Goal: Information Seeking & Learning: Learn about a topic

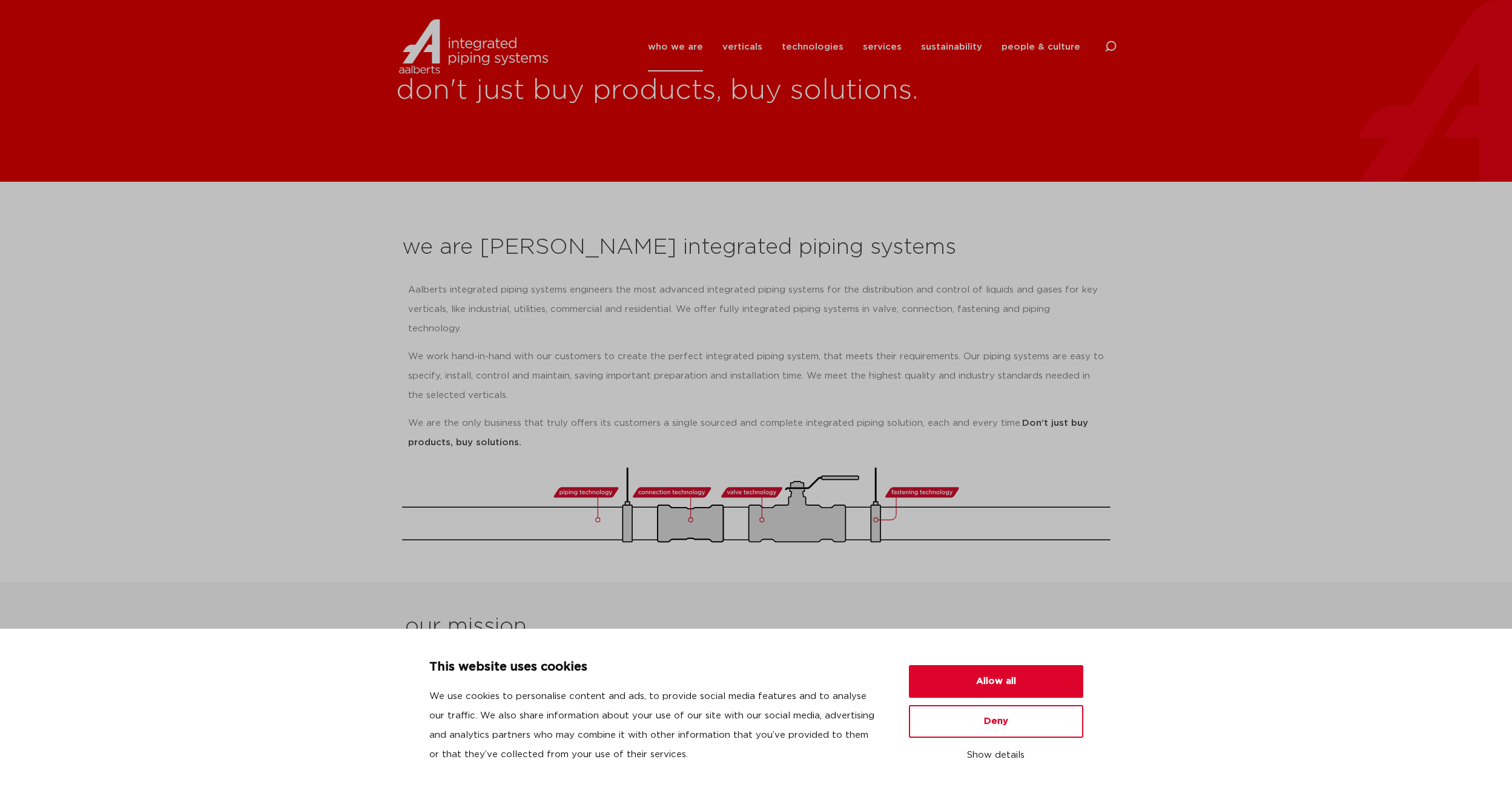
click at [1281, 367] on section "we are Aalberts integrated piping systems Aalberts integrated piping systems en…" at bounding box center [756, 381] width 1512 height 400
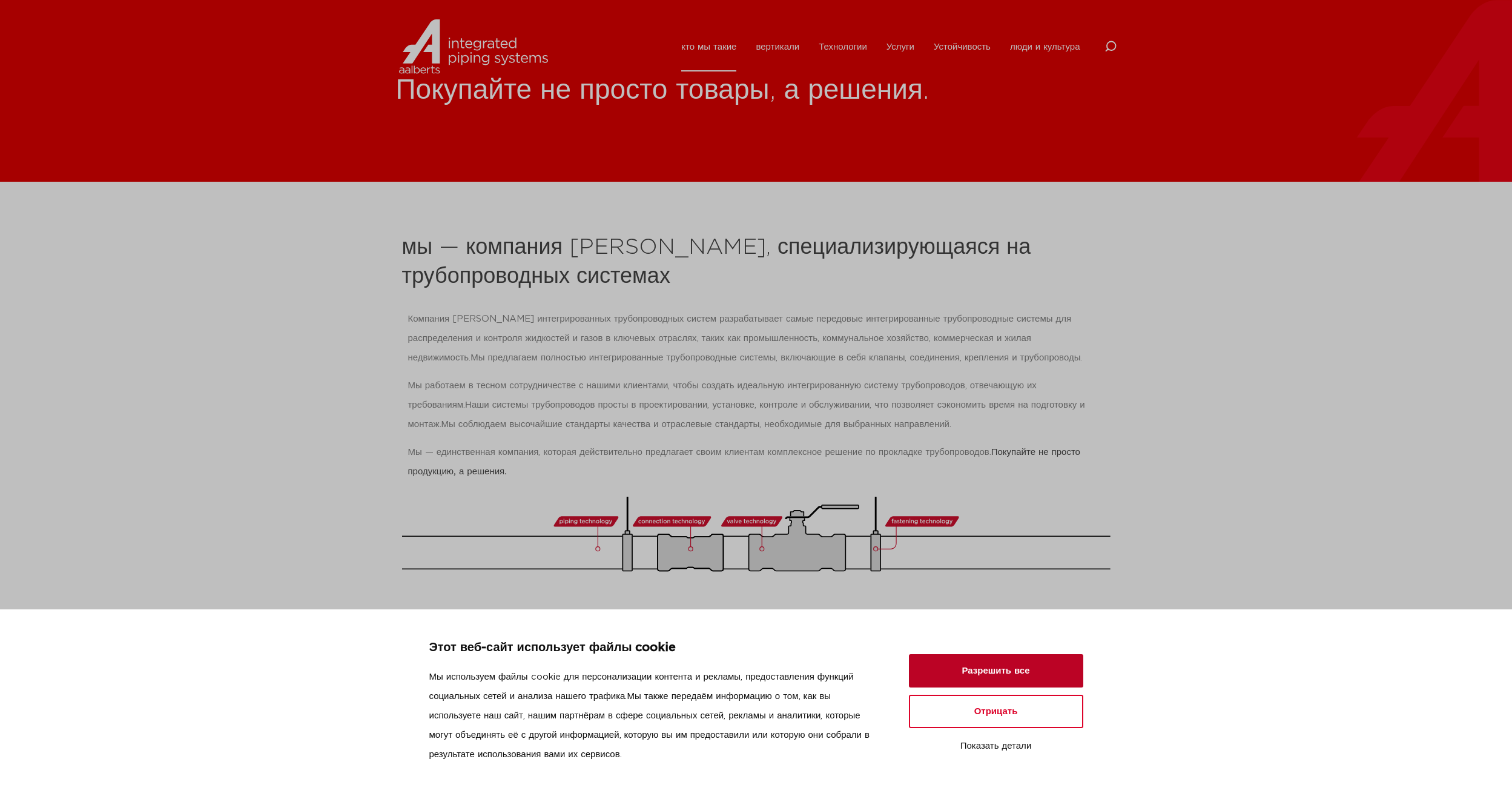
click at [1015, 682] on button "Разрешить все" at bounding box center [996, 670] width 175 height 34
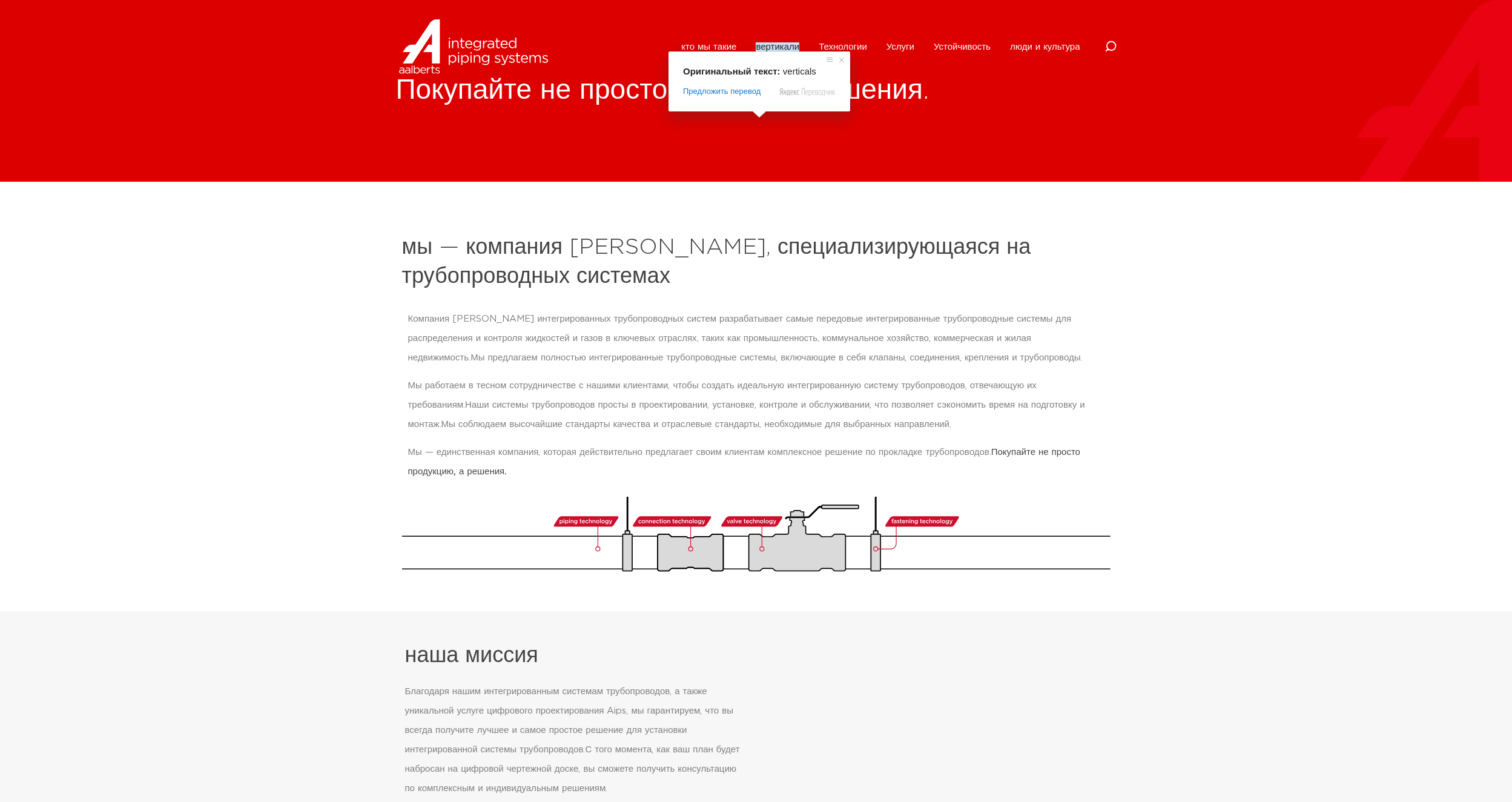
click at [771, 46] on ya-tr-span "вертикали" at bounding box center [777, 46] width 44 height 9
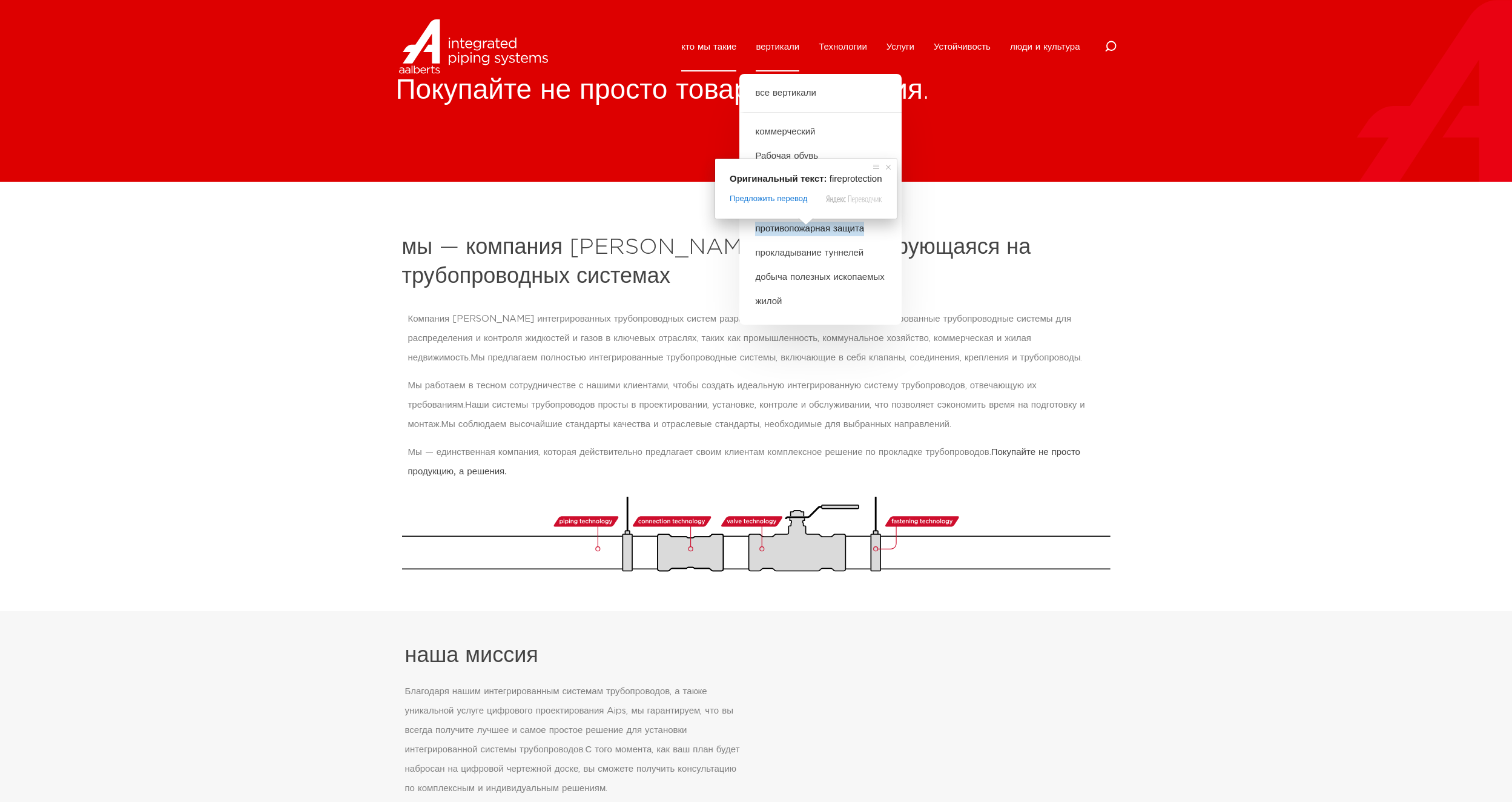
click at [827, 231] on ya-tr-span "противопожарная защита" at bounding box center [809, 229] width 109 height 15
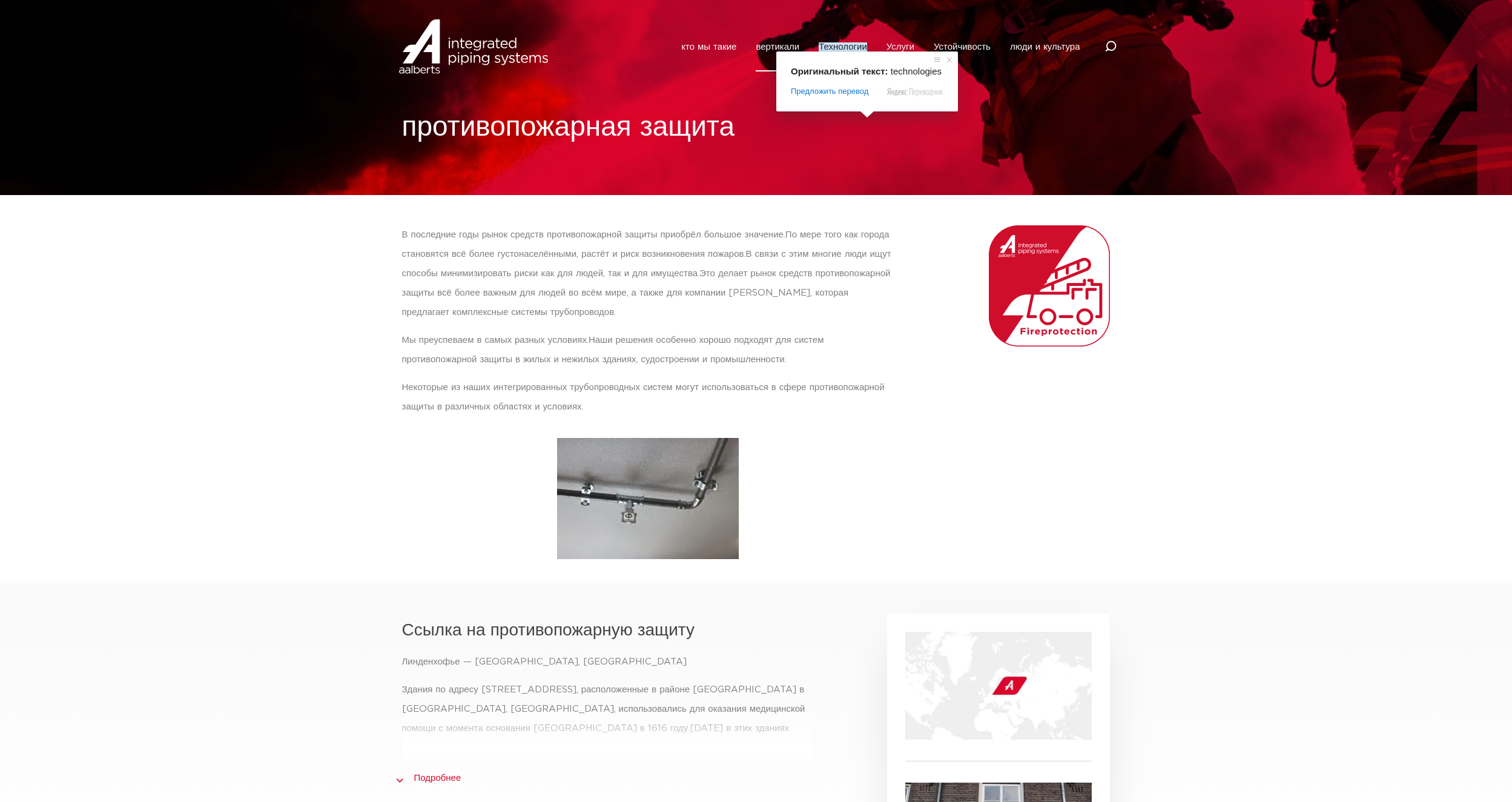
click at [852, 48] on ya-tr-span "Технологии" at bounding box center [842, 46] width 48 height 9
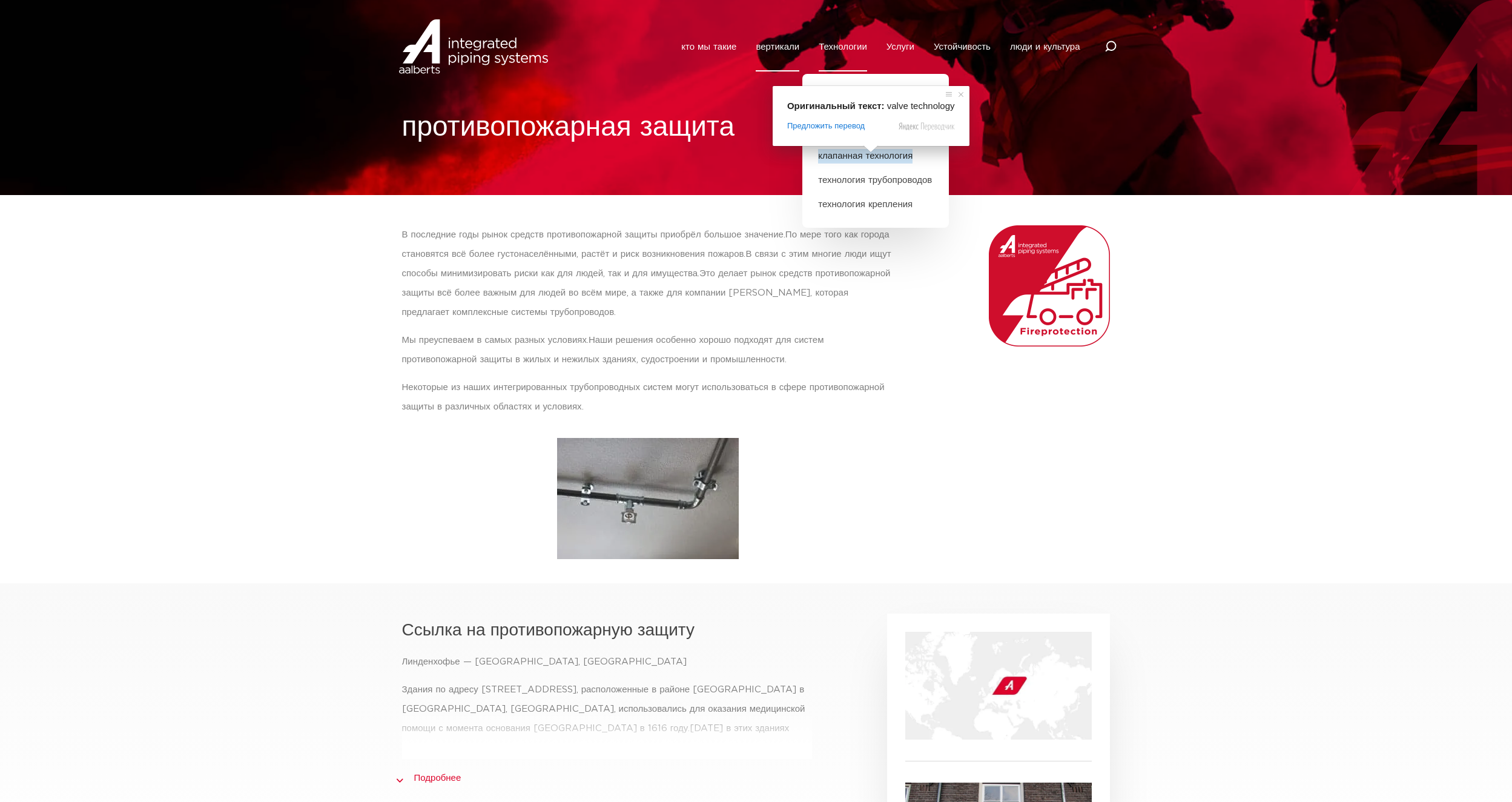
click at [869, 152] on span at bounding box center [871, 149] width 15 height 7
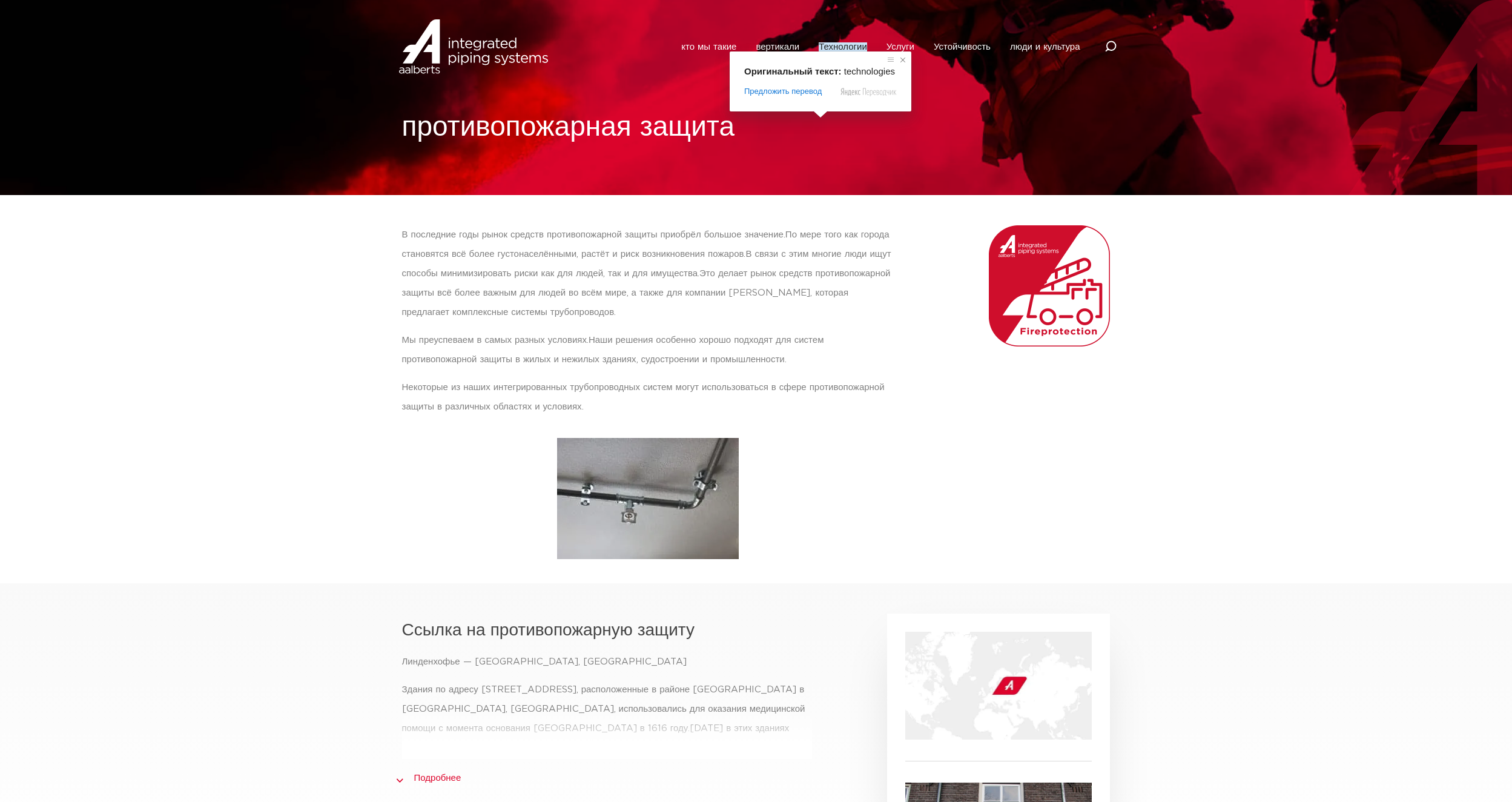
click at [906, 59] on span at bounding box center [903, 60] width 12 height 12
click at [904, 43] on ya-tr-span "Услуги" at bounding box center [900, 46] width 28 height 9
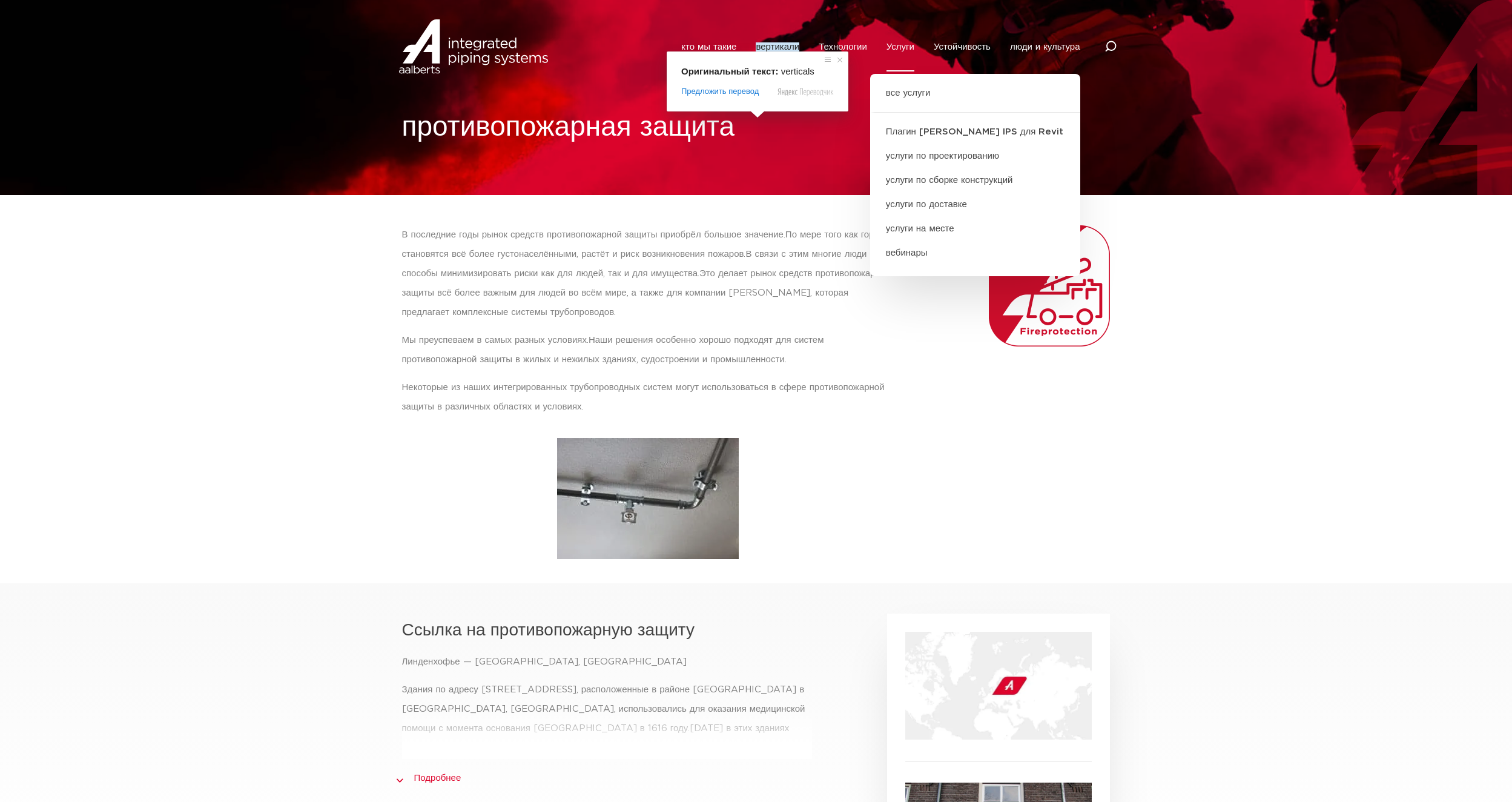
click at [729, 52] on div "Оригинальный текст: verticals Предложить перевод Отправить Спасибо, перевод отп…" at bounding box center [757, 82] width 182 height 60
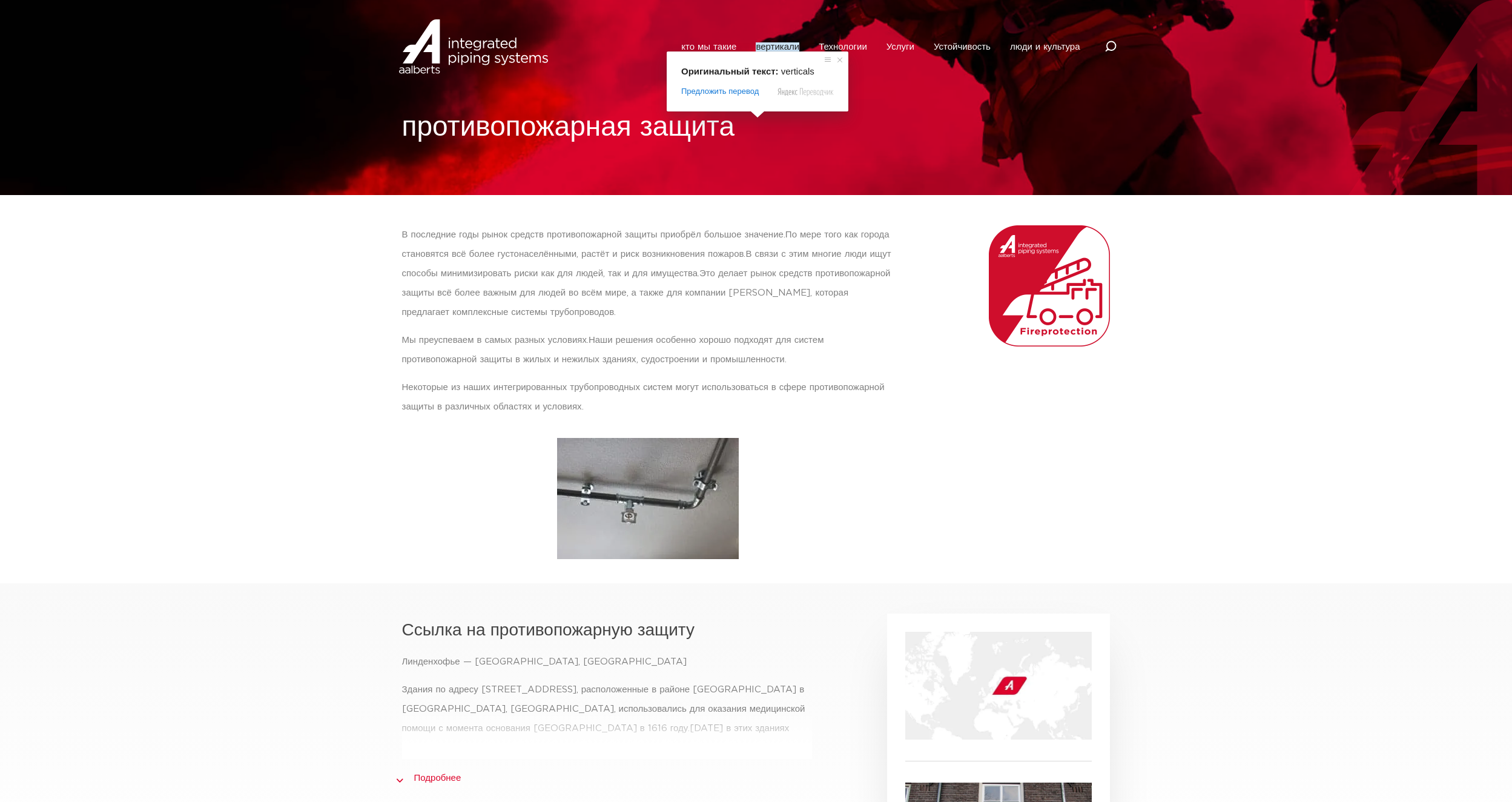
click at [725, 49] on ya-tr-span "кто мы такие" at bounding box center [709, 46] width 55 height 9
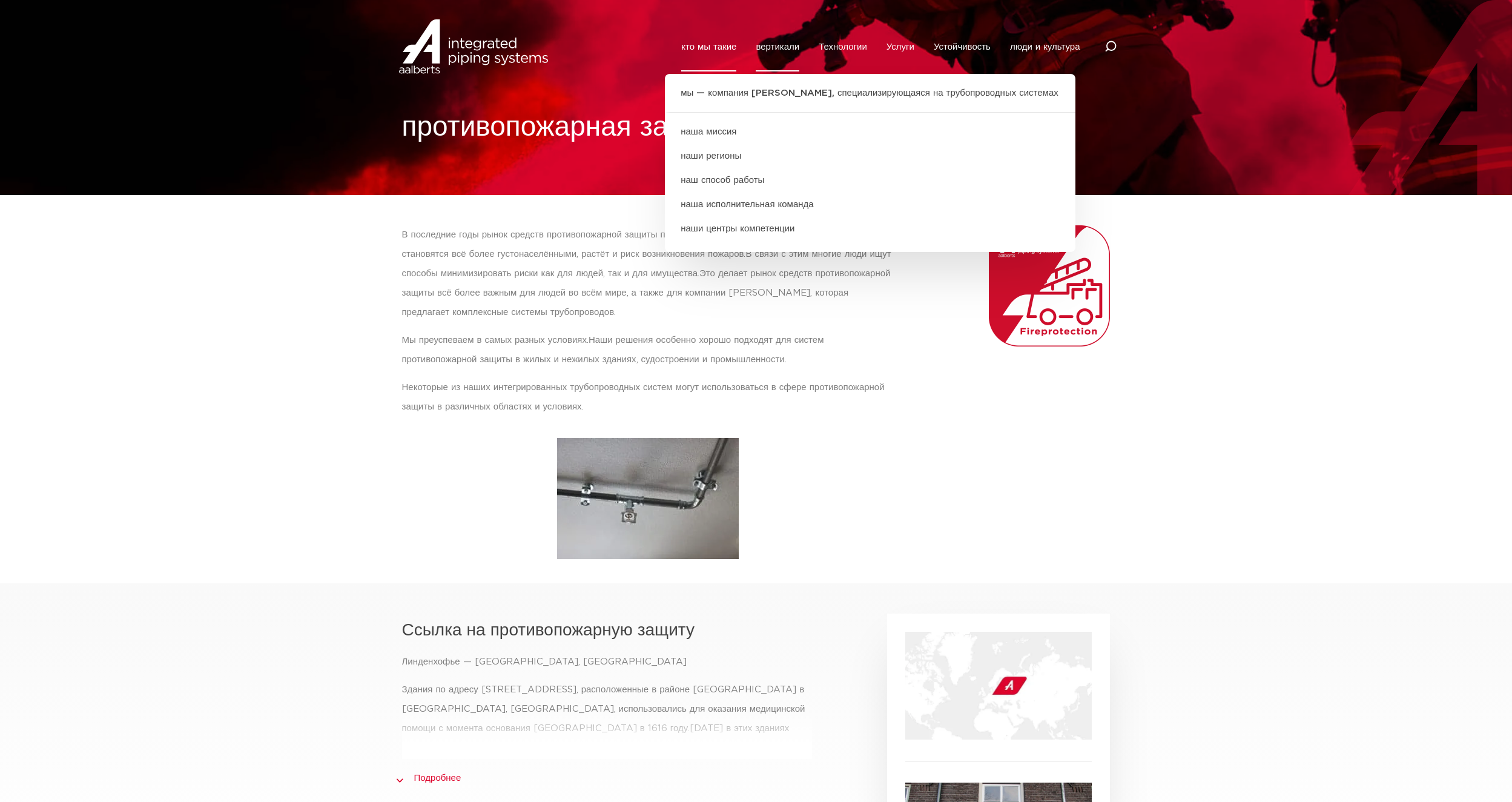
click at [781, 46] on ya-tr-span "вертикали" at bounding box center [777, 46] width 44 height 9
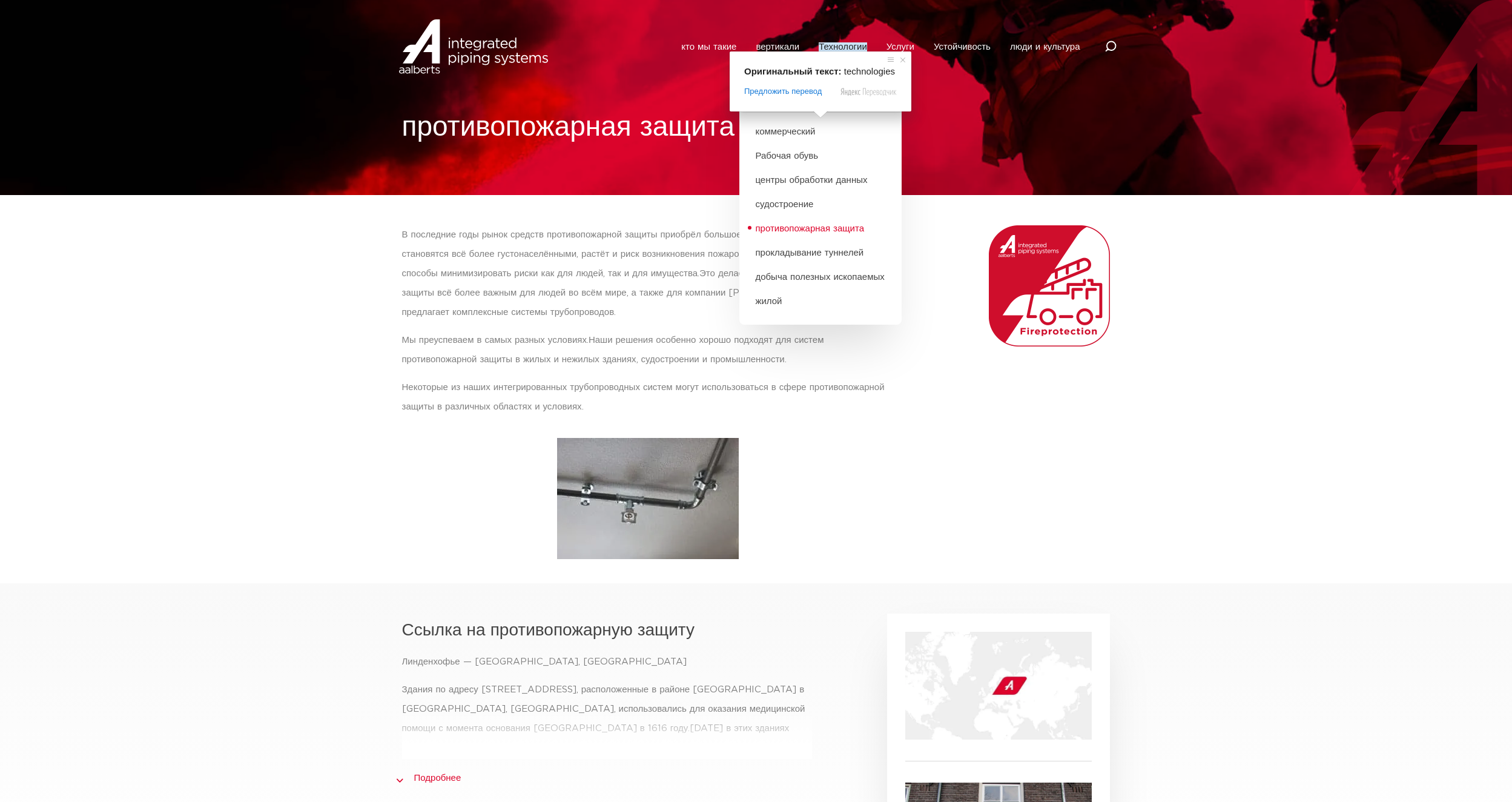
click at [843, 46] on ya-tr-span "Технологии" at bounding box center [842, 46] width 48 height 9
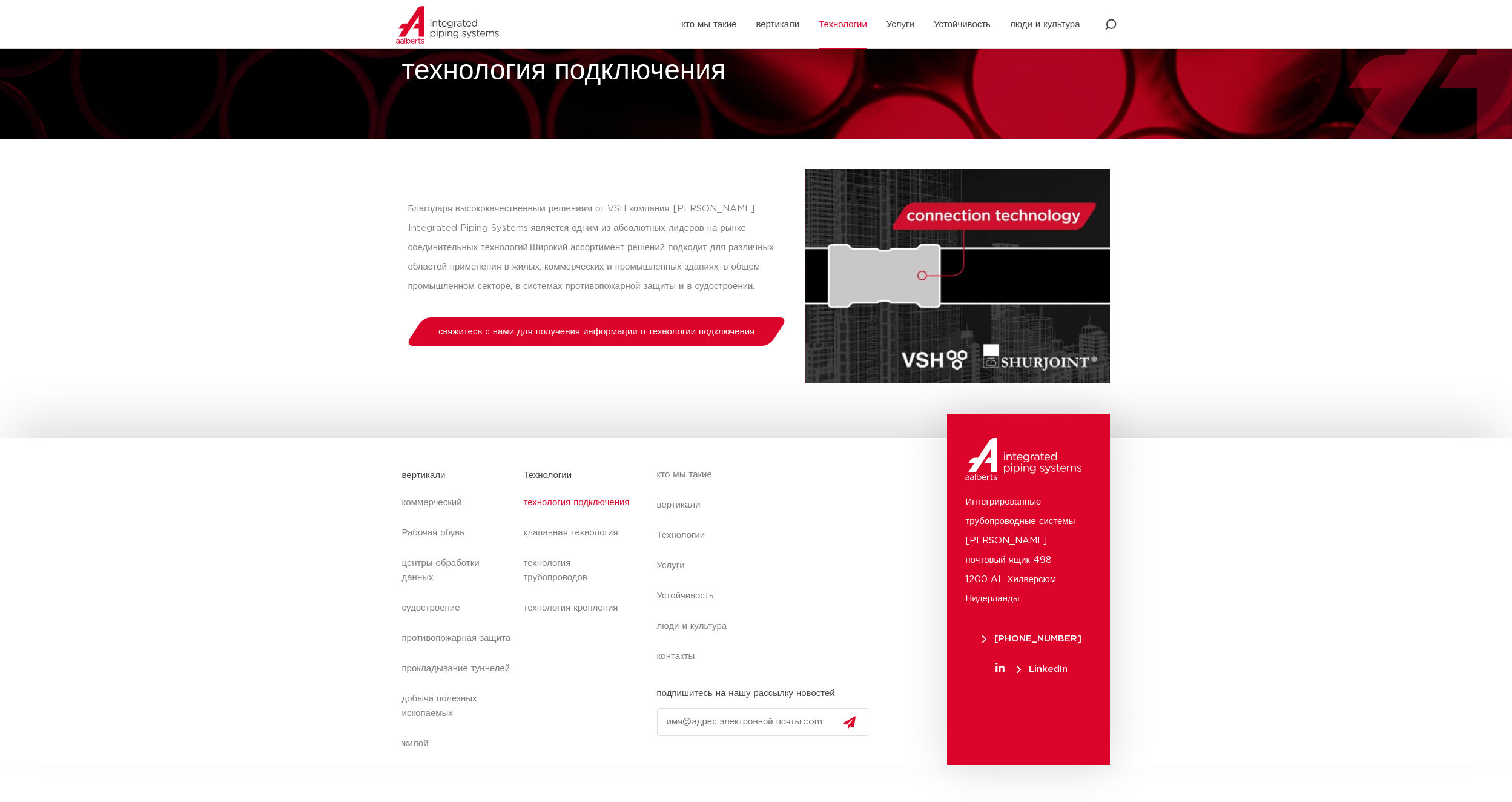
scroll to position [89, 0]
